Goal: Find contact information: Find contact information

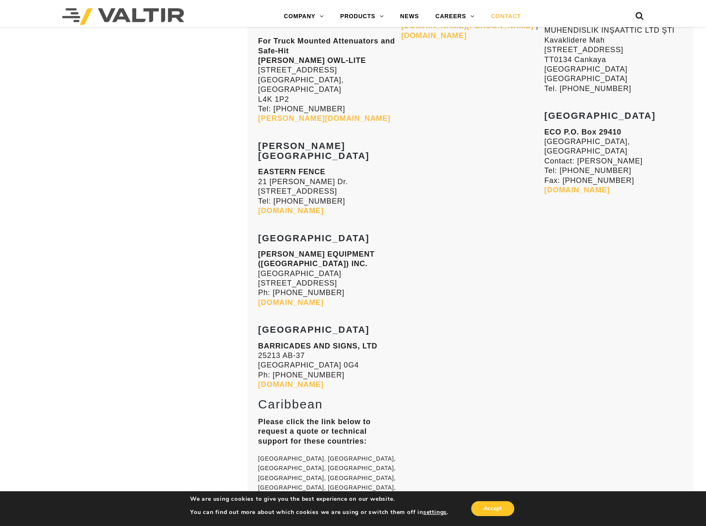
scroll to position [6214, 0]
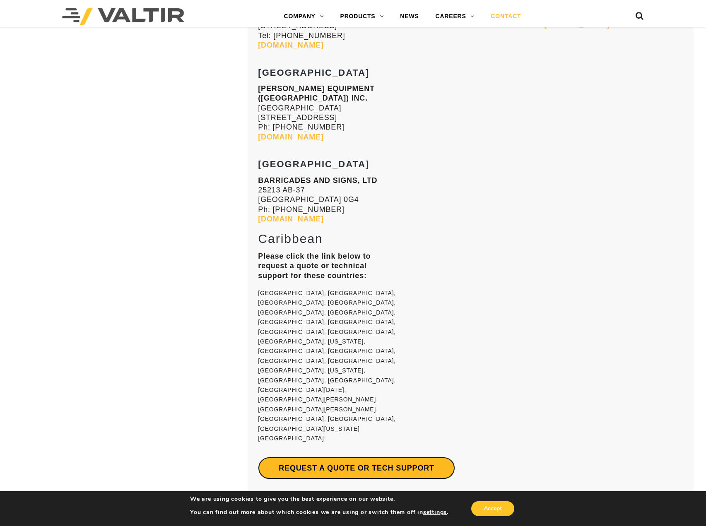
click at [379, 457] on link "Request a Quote or Tech Support" at bounding box center [356, 468] width 197 height 22
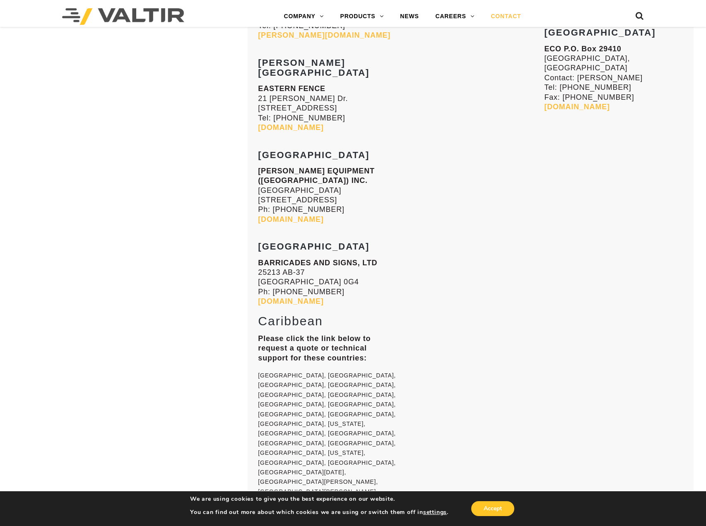
scroll to position [6132, 0]
drag, startPoint x: 259, startPoint y: 160, endPoint x: 371, endPoint y: 182, distance: 113.8
click at [371, 335] on p "Please click the link below to request a quote or technical support for these c…" at bounding box center [327, 349] width 139 height 29
click at [333, 371] on p "[GEOGRAPHIC_DATA], [GEOGRAPHIC_DATA], [GEOGRAPHIC_DATA], [GEOGRAPHIC_DATA], [GE…" at bounding box center [327, 468] width 139 height 195
drag, startPoint x: 261, startPoint y: 142, endPoint x: 315, endPoint y: 152, distance: 55.4
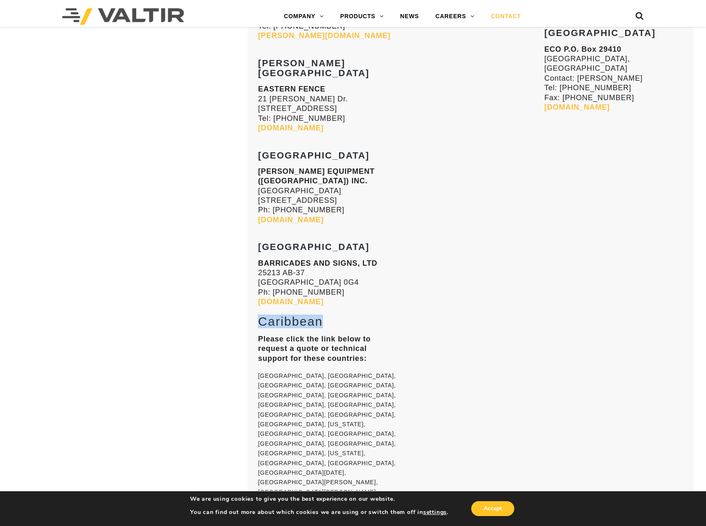
click at [322, 315] on h2 "Caribbean" at bounding box center [327, 322] width 139 height 14
drag, startPoint x: 258, startPoint y: 161, endPoint x: 374, endPoint y: 181, distance: 117.1
click at [374, 335] on p "Please click the link below to request a quote or technical support for these c…" at bounding box center [327, 349] width 139 height 29
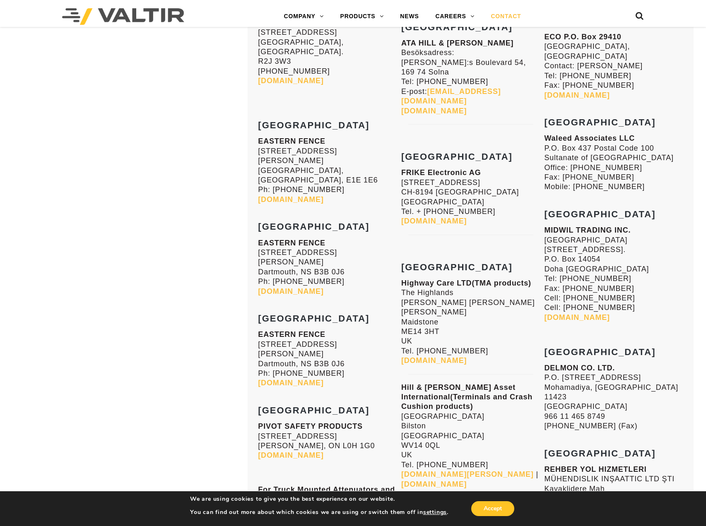
scroll to position [5593, 0]
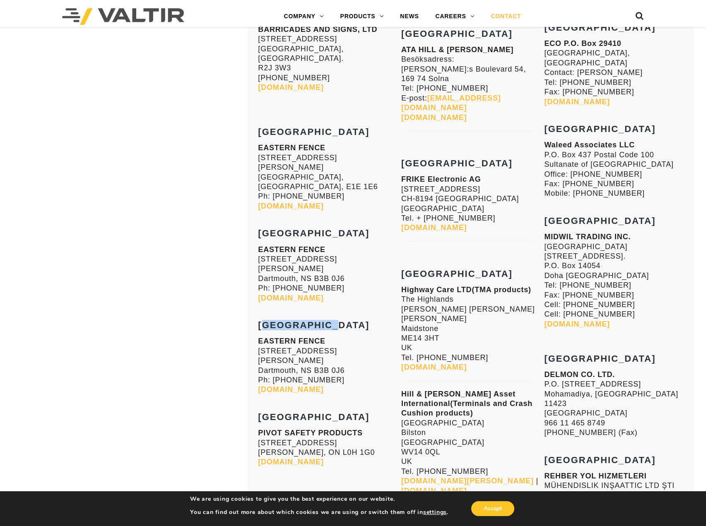
drag, startPoint x: 260, startPoint y: 176, endPoint x: 321, endPoint y: 179, distance: 60.5
click at [321, 311] on h3 "[GEOGRAPHIC_DATA]" at bounding box center [327, 321] width 139 height 20
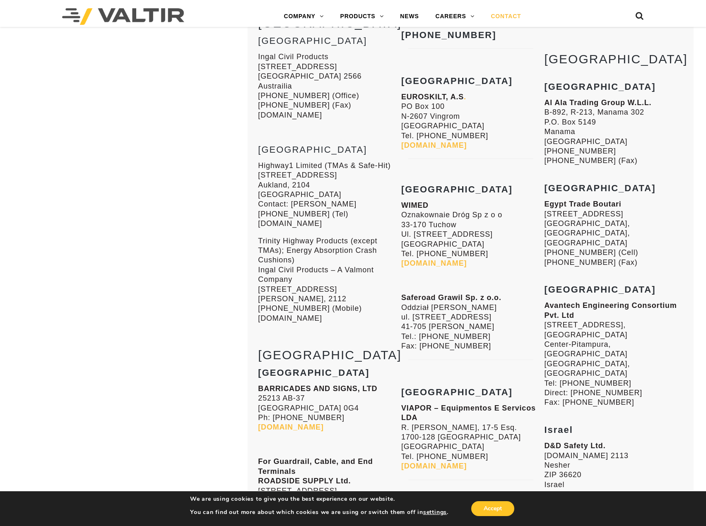
scroll to position [4972, 0]
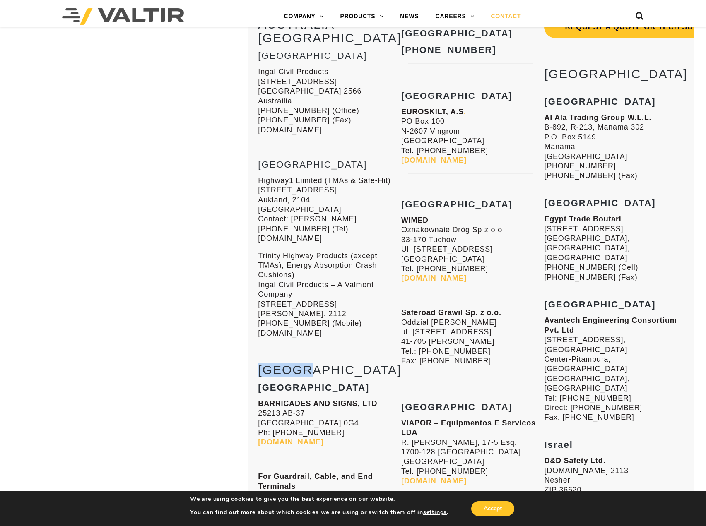
drag, startPoint x: 260, startPoint y: 261, endPoint x: 323, endPoint y: 259, distance: 63.0
click at [323, 363] on h2 "[GEOGRAPHIC_DATA]" at bounding box center [327, 370] width 139 height 14
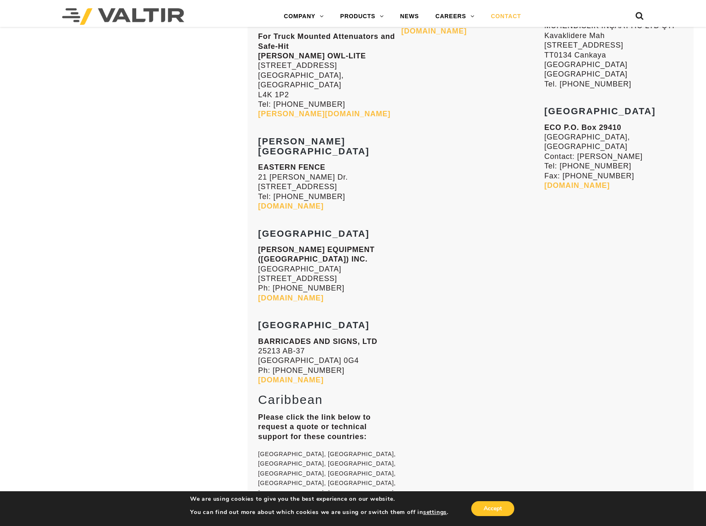
scroll to position [6132, 0]
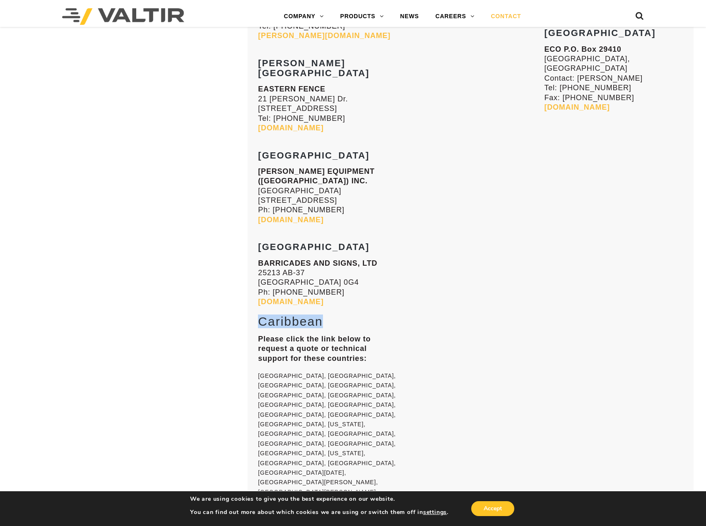
drag, startPoint x: 261, startPoint y: 147, endPoint x: 326, endPoint y: 144, distance: 64.7
click at [326, 315] on h2 "Caribbean" at bounding box center [327, 322] width 139 height 14
drag, startPoint x: 260, startPoint y: 160, endPoint x: 382, endPoint y: 180, distance: 123.3
click at [382, 335] on p "Please click the link below to request a quote or technical support for these c…" at bounding box center [327, 349] width 139 height 29
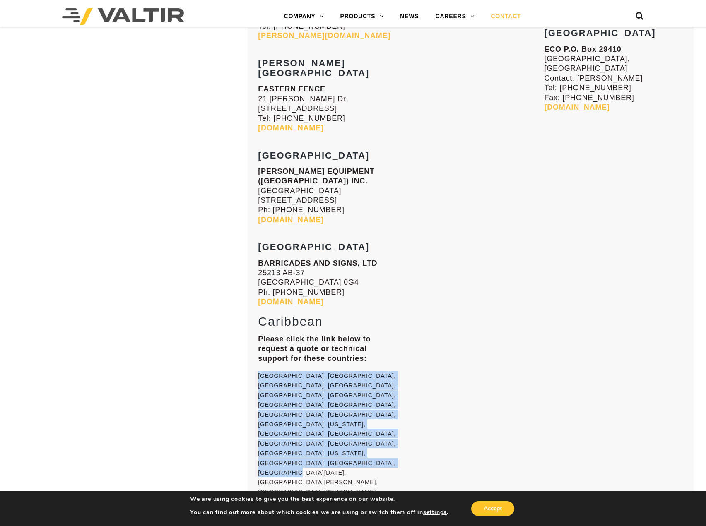
drag, startPoint x: 260, startPoint y: 199, endPoint x: 368, endPoint y: 278, distance: 134.5
click at [368, 371] on p "[GEOGRAPHIC_DATA], [GEOGRAPHIC_DATA], [GEOGRAPHIC_DATA], [GEOGRAPHIC_DATA], [GE…" at bounding box center [327, 468] width 139 height 195
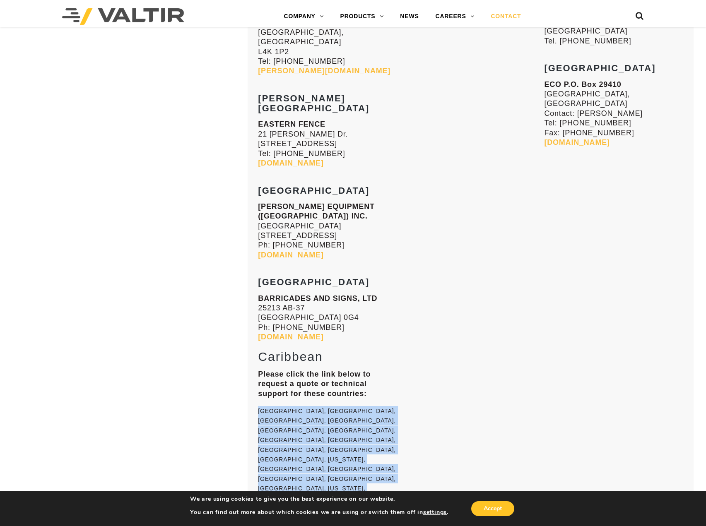
scroll to position [6090, 0]
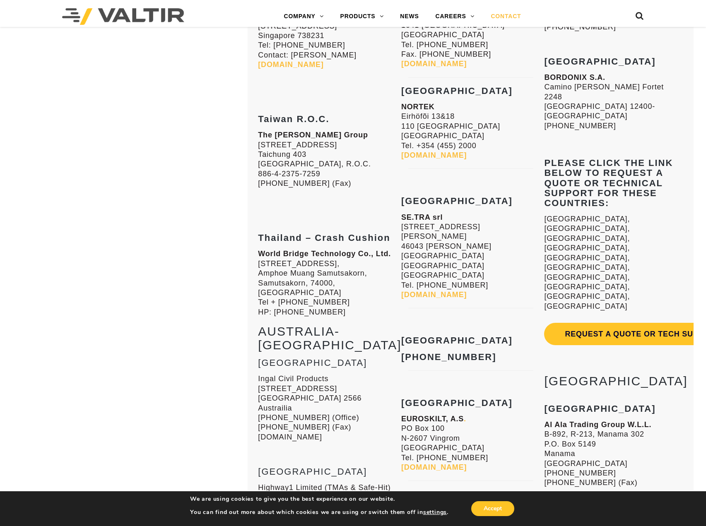
scroll to position [4558, 0]
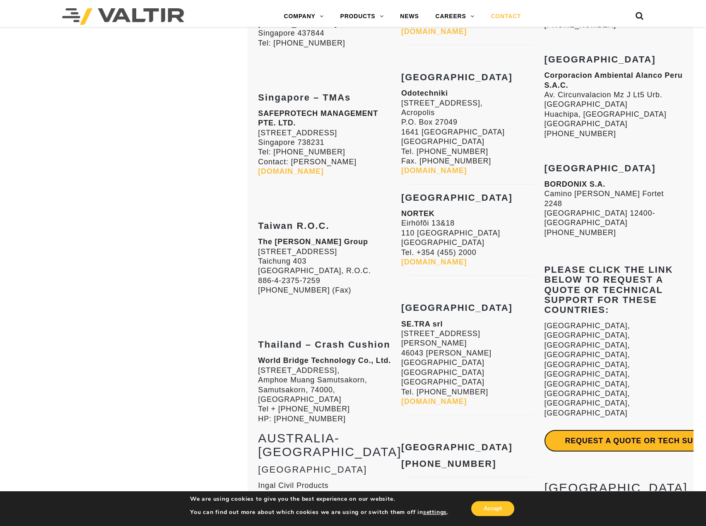
click at [590, 430] on link "Request a Quote or Tech Support" at bounding box center [642, 441] width 197 height 22
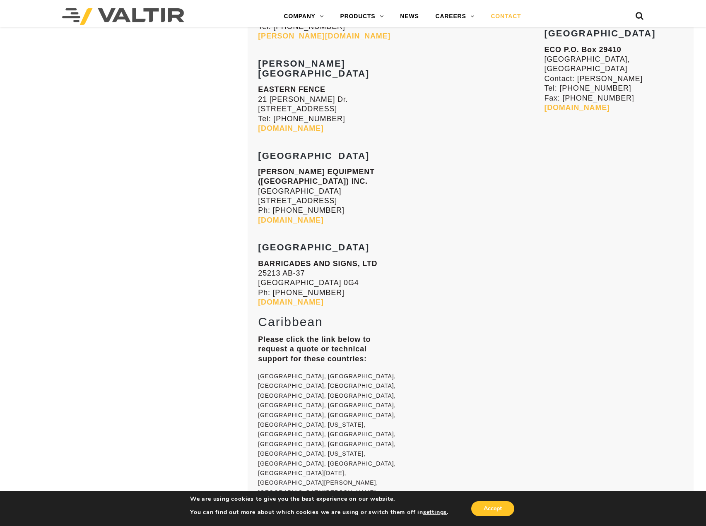
scroll to position [6132, 0]
drag, startPoint x: 260, startPoint y: 160, endPoint x: 383, endPoint y: 179, distance: 124.8
click at [383, 335] on p "Please click the link below to request a quote or technical support for these c…" at bounding box center [327, 349] width 139 height 29
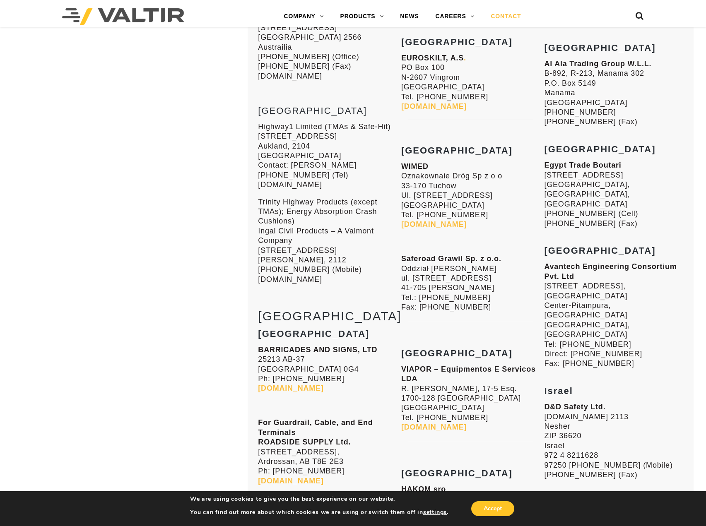
scroll to position [4931, 0]
